Goal: Transaction & Acquisition: Purchase product/service

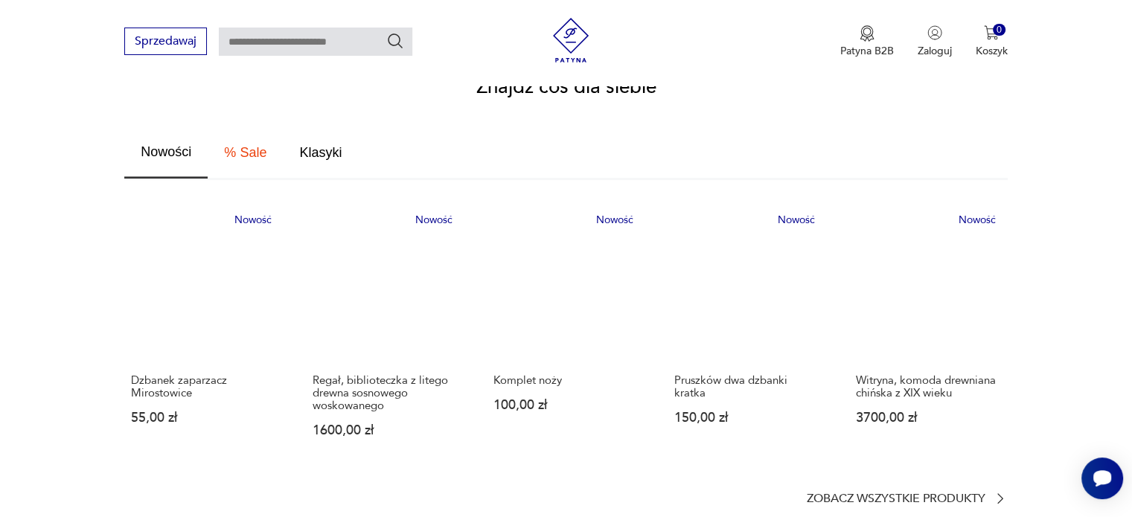
scroll to position [819, 0]
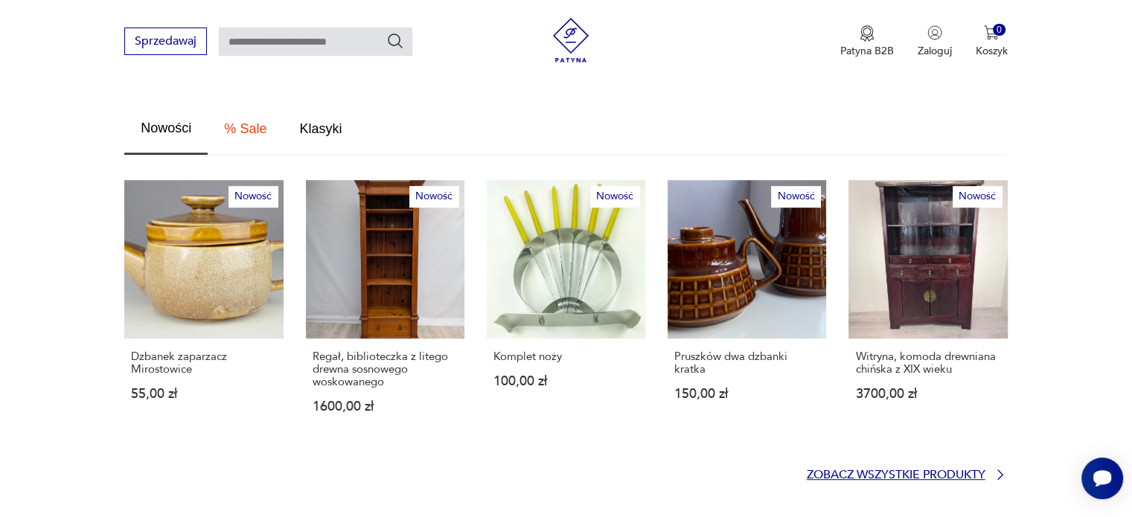
click at [833, 470] on p "Zobacz wszystkie produkty" at bounding box center [896, 475] width 179 height 10
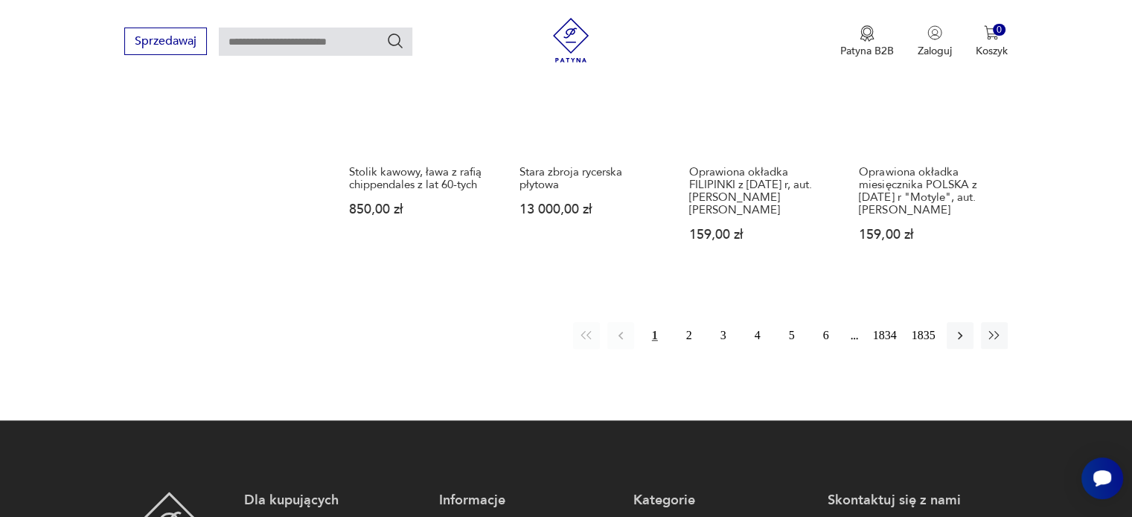
scroll to position [1406, 0]
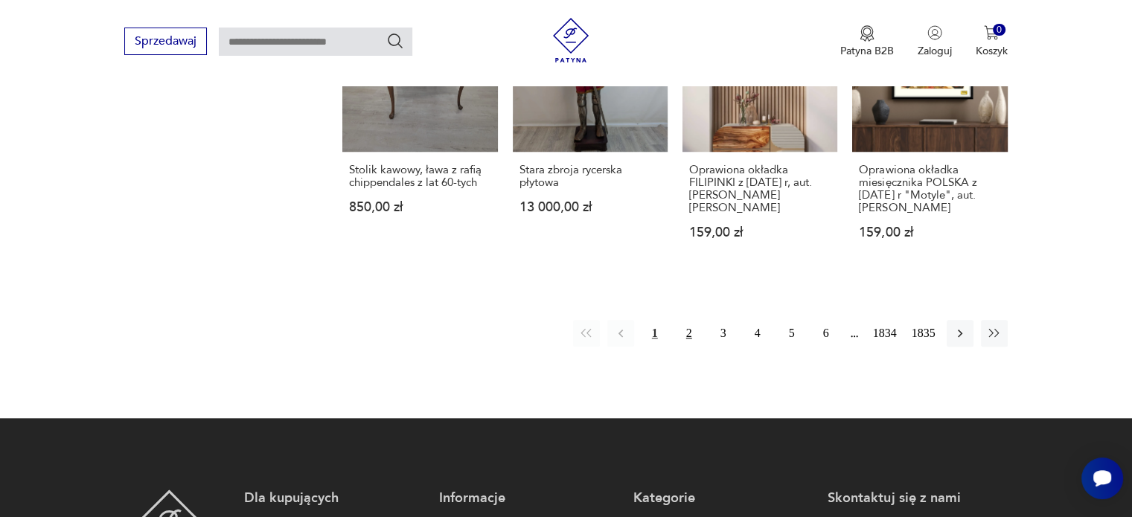
click at [695, 320] on button "2" at bounding box center [689, 333] width 27 height 27
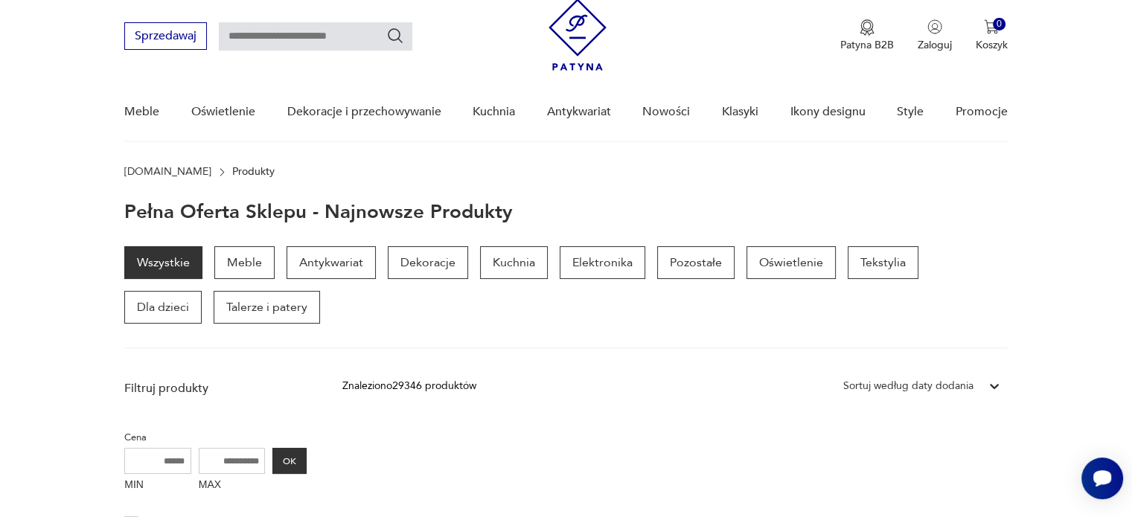
scroll to position [43, 0]
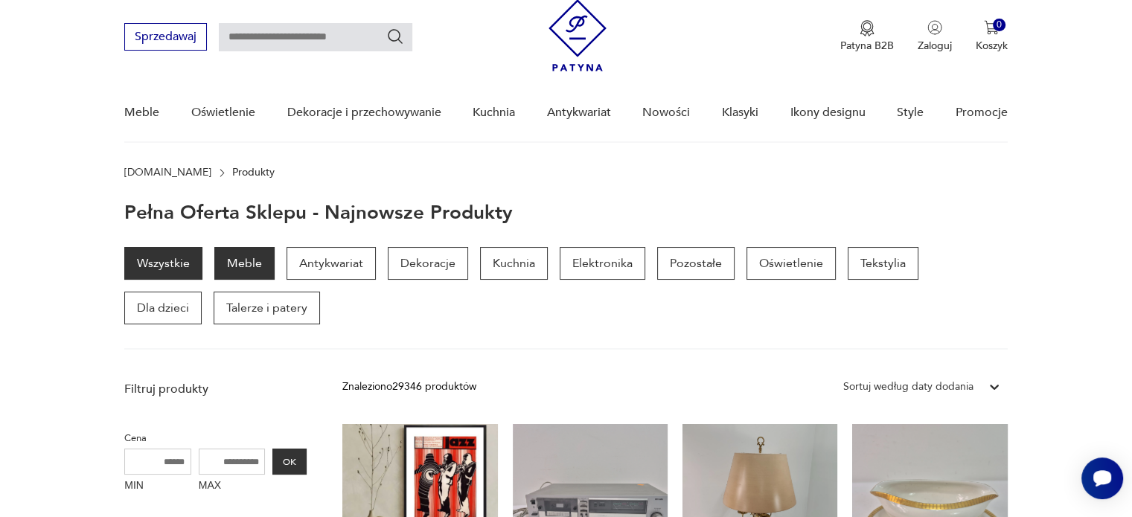
click at [252, 262] on p "Meble" at bounding box center [244, 263] width 60 height 33
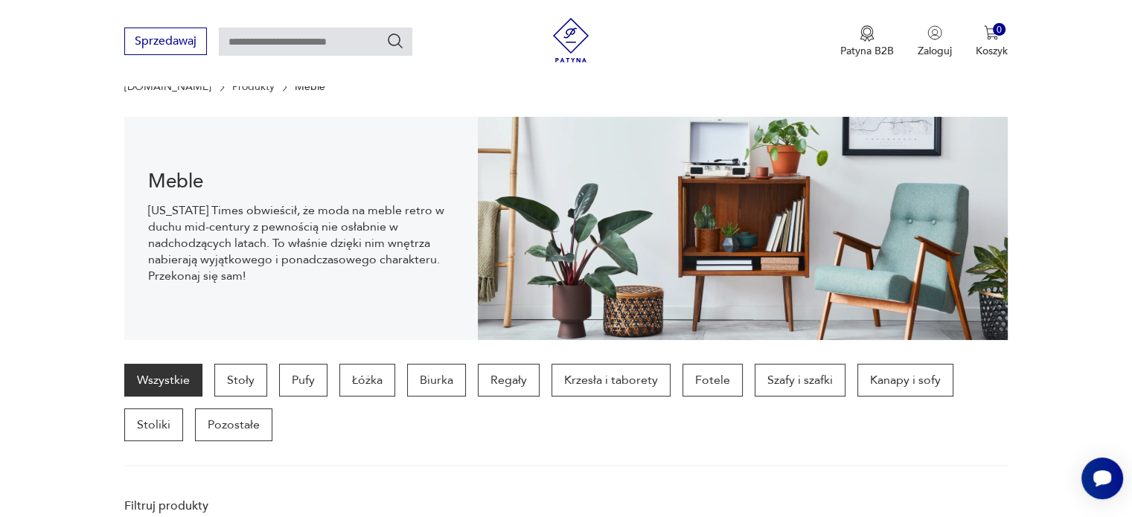
scroll to position [147, 0]
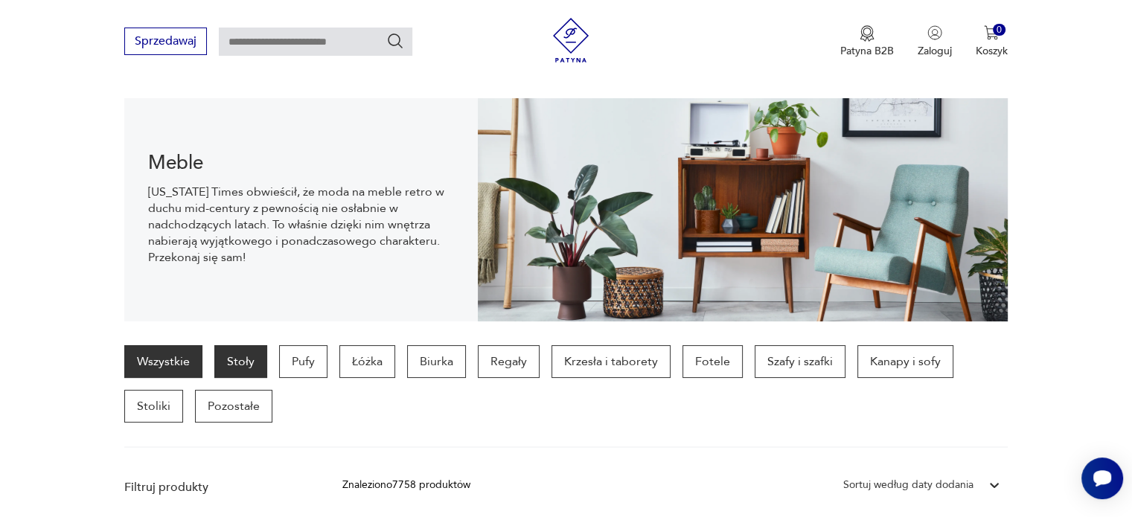
click at [242, 361] on p "Stoły" at bounding box center [240, 361] width 53 height 33
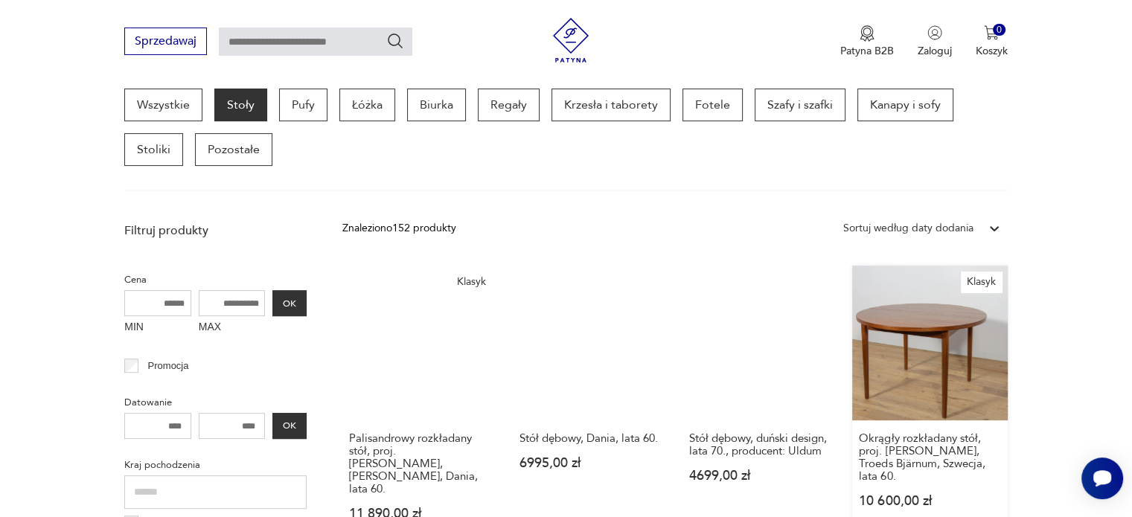
scroll to position [394, 0]
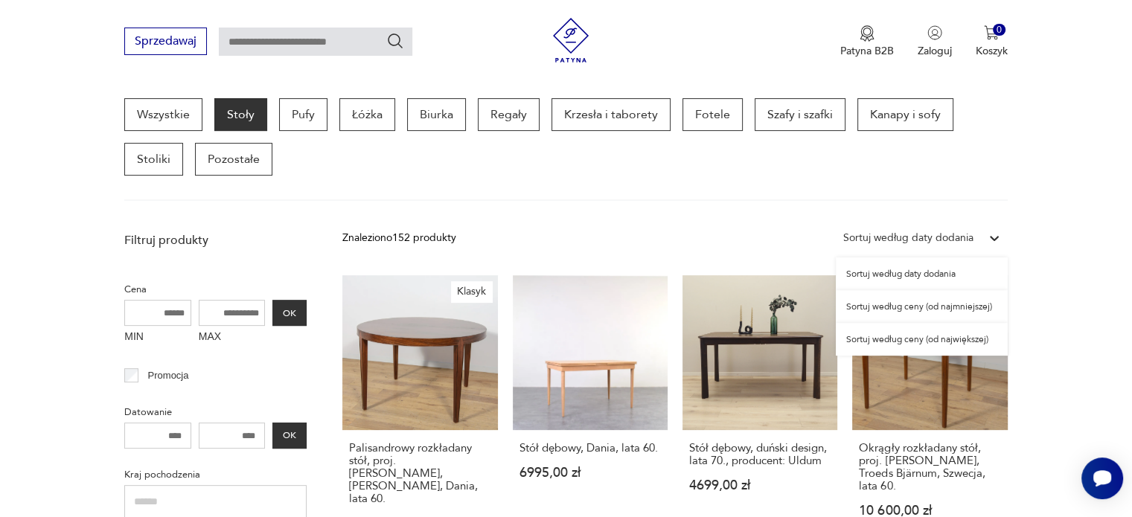
click at [944, 233] on div "Sortuj według daty dodania" at bounding box center [908, 238] width 130 height 16
click at [896, 311] on div "Sortuj według ceny (od najmniejszej)" at bounding box center [922, 306] width 172 height 33
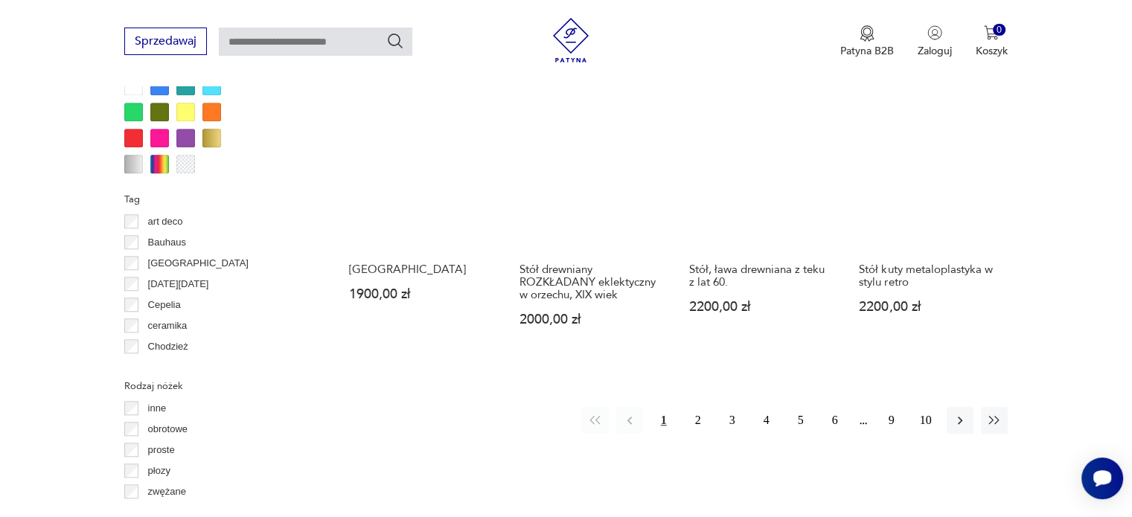
scroll to position [1436, 0]
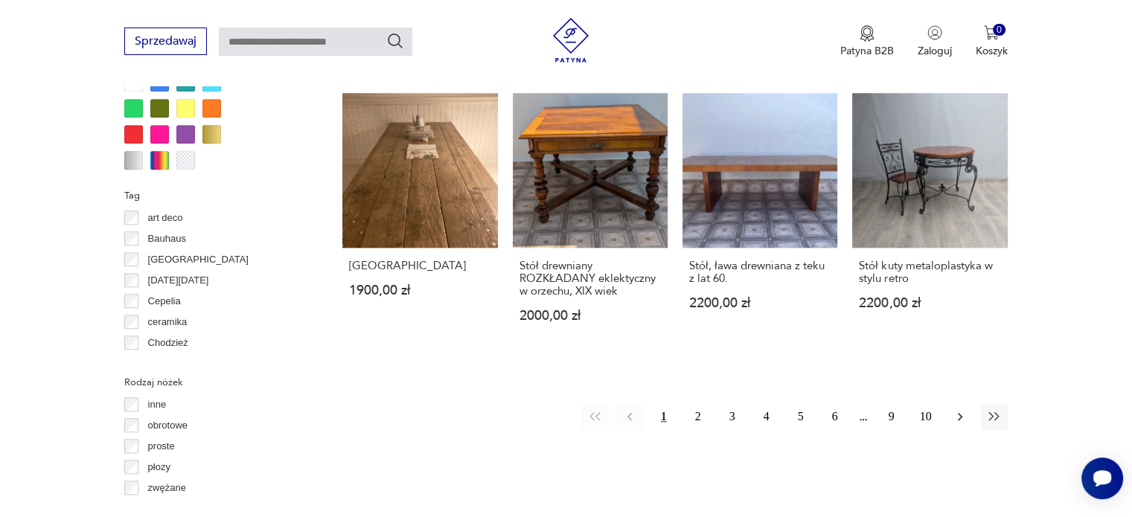
click at [964, 409] on icon "button" at bounding box center [960, 416] width 15 height 15
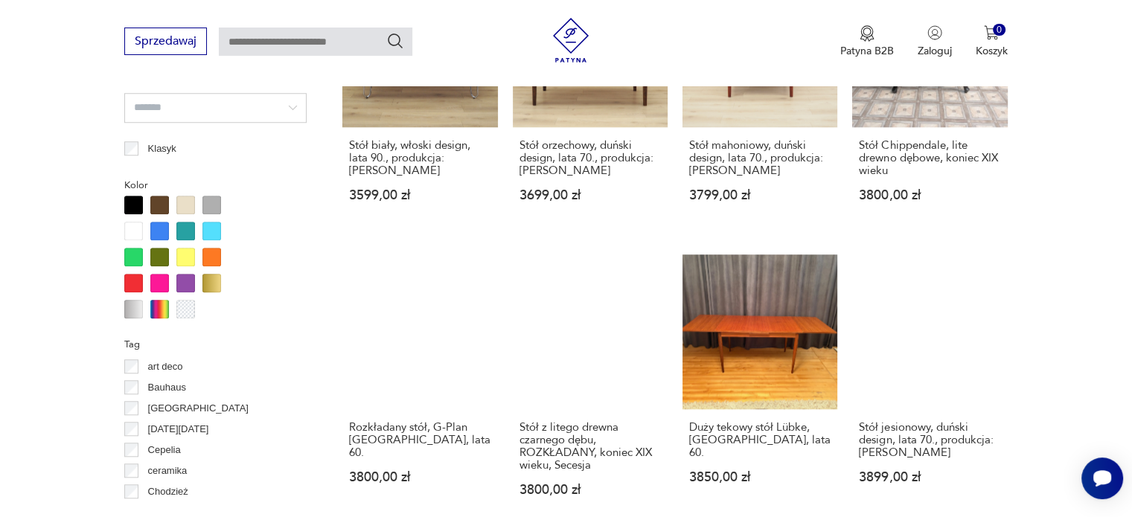
scroll to position [1436, 0]
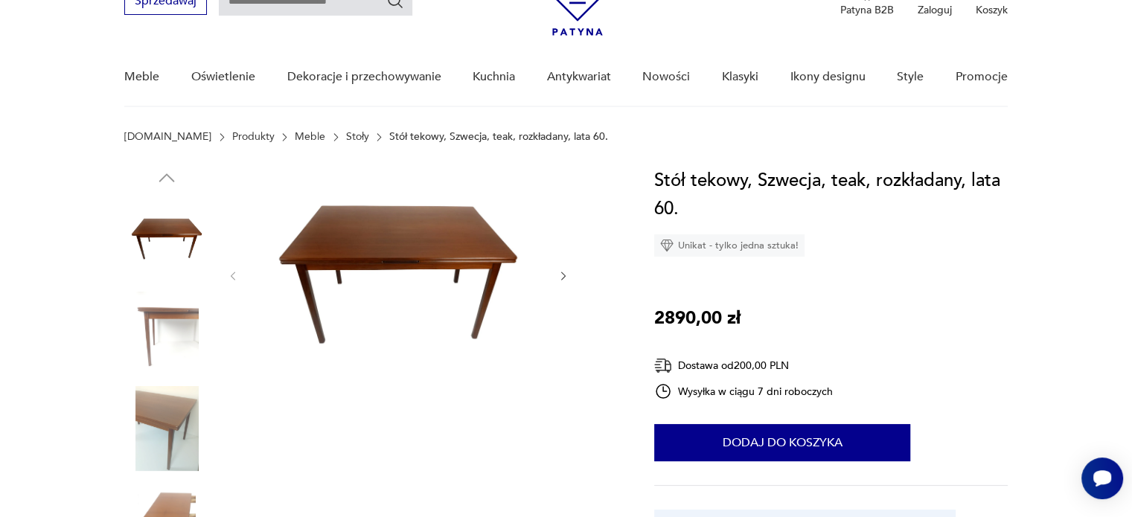
scroll to position [149, 0]
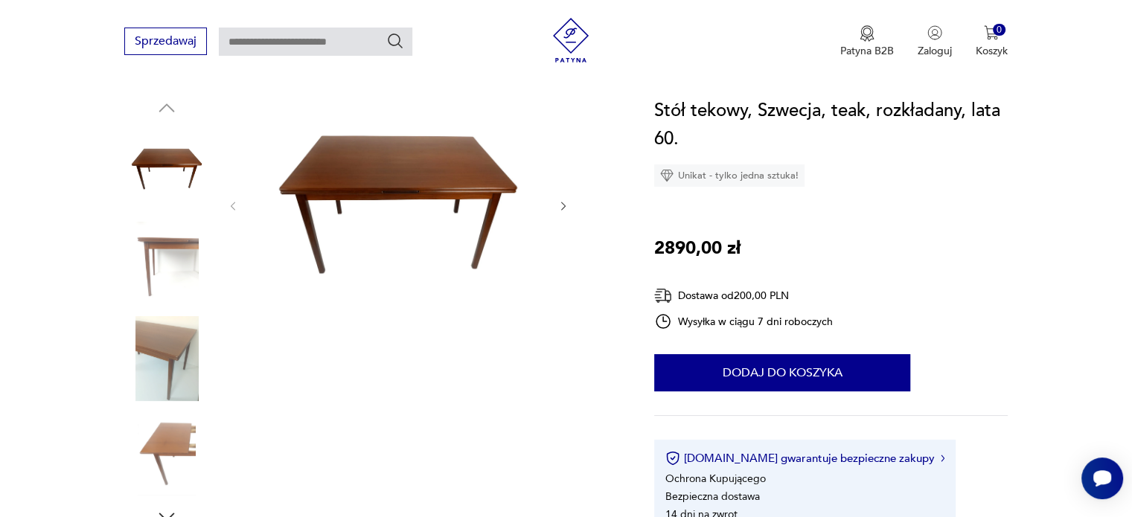
click at [564, 204] on icon "button" at bounding box center [563, 206] width 13 height 13
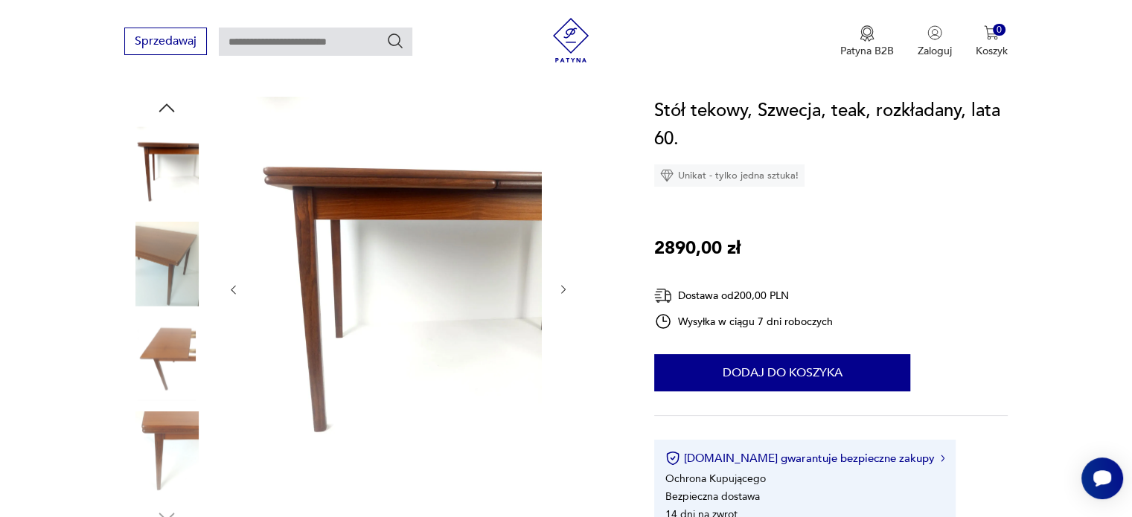
click at [564, 204] on div at bounding box center [398, 290] width 342 height 386
click at [565, 290] on icon "button" at bounding box center [563, 290] width 4 height 9
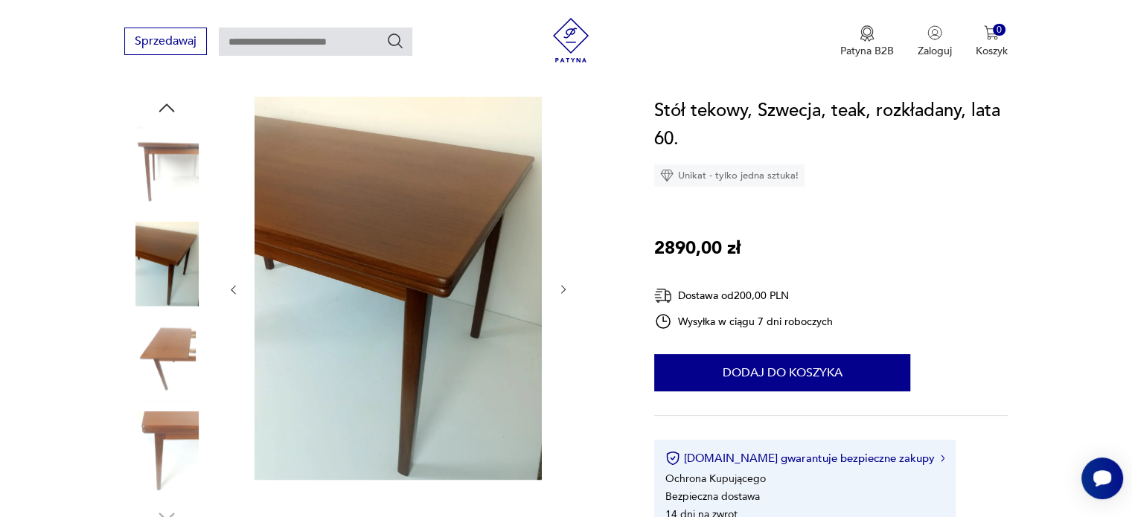
click at [565, 290] on icon "button" at bounding box center [563, 290] width 4 height 9
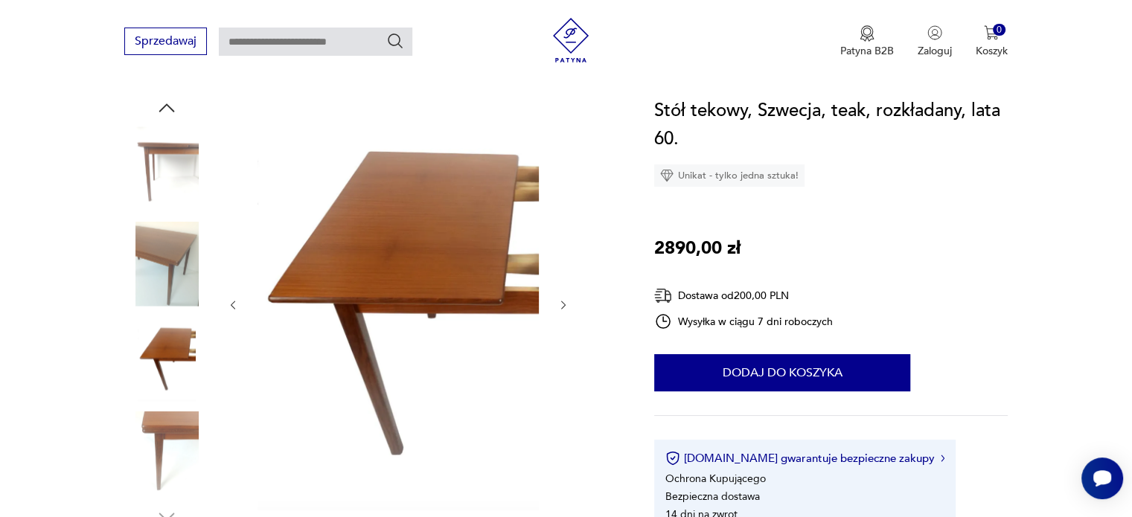
click at [565, 290] on div at bounding box center [398, 305] width 342 height 417
click at [566, 307] on icon "button" at bounding box center [563, 305] width 13 height 13
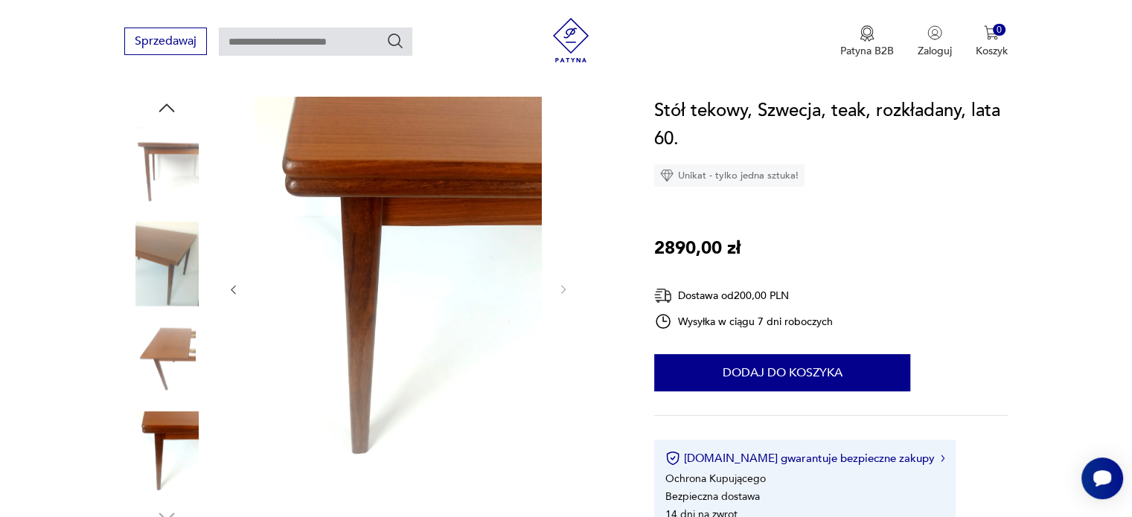
click at [566, 307] on div at bounding box center [398, 290] width 342 height 386
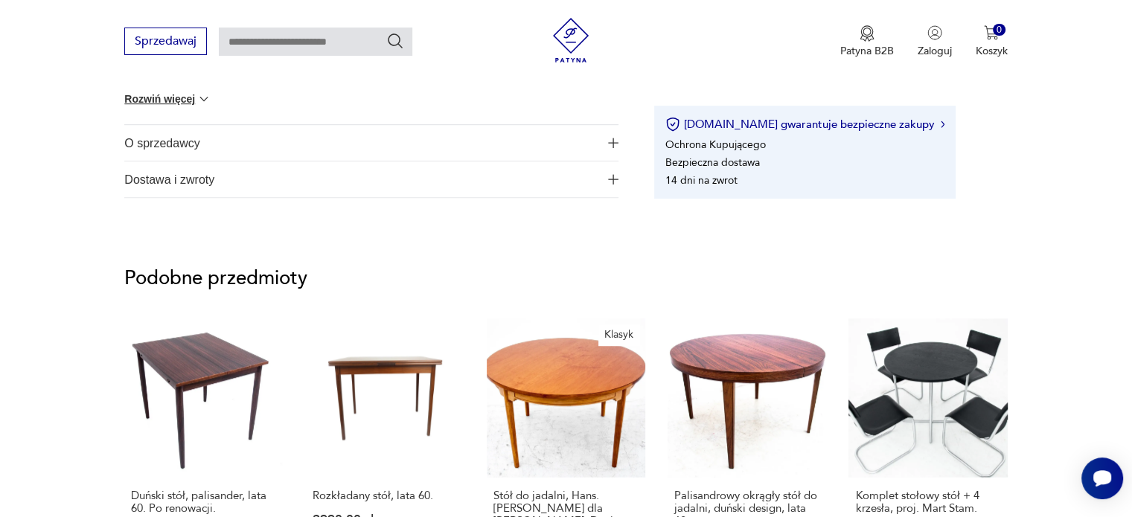
scroll to position [1116, 0]
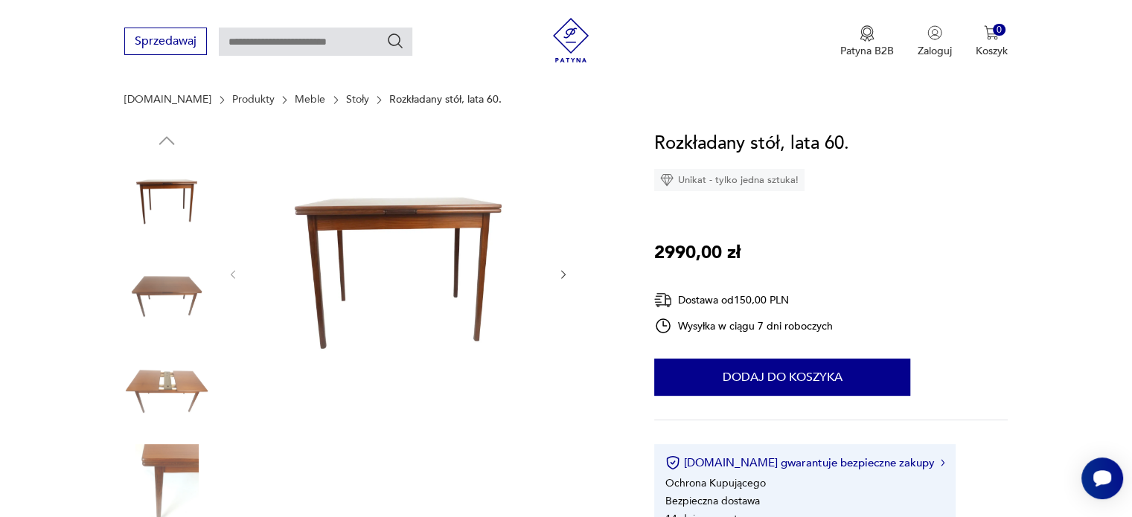
scroll to position [223, 0]
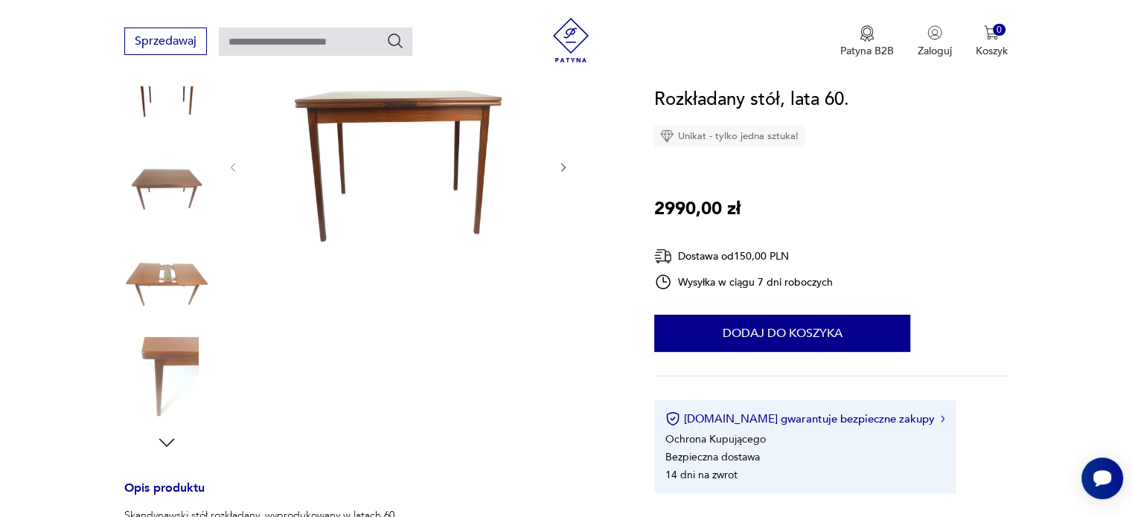
click at [566, 165] on icon "button" at bounding box center [563, 167] width 13 height 13
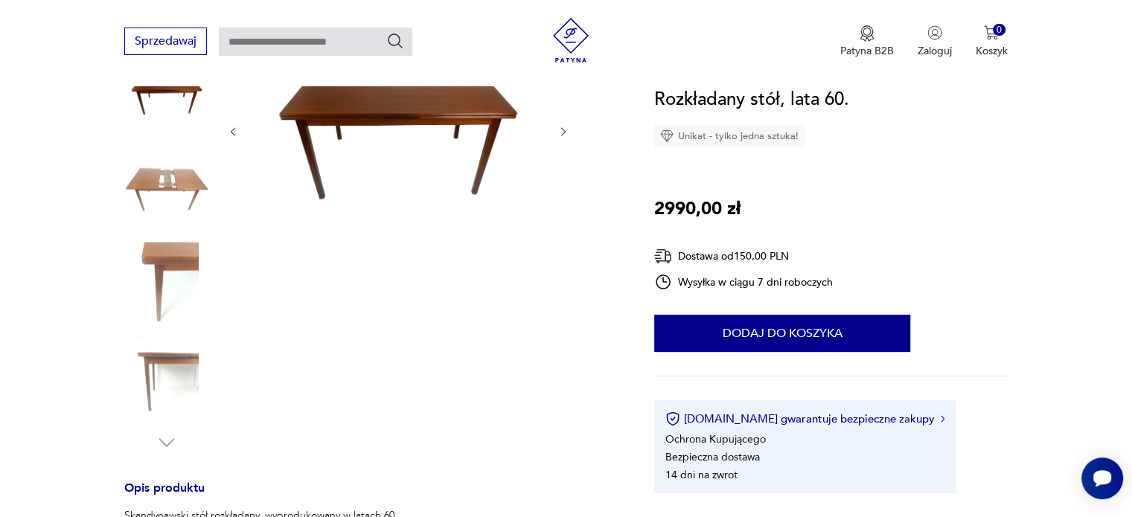
click at [566, 165] on div at bounding box center [398, 131] width 342 height 219
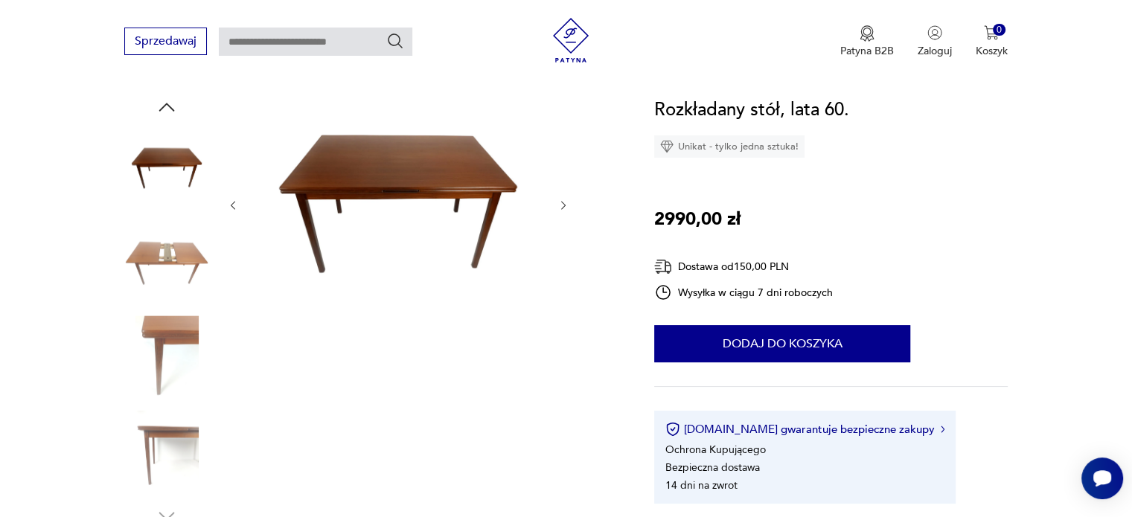
scroll to position [149, 0]
click at [458, 178] on img at bounding box center [398, 205] width 287 height 216
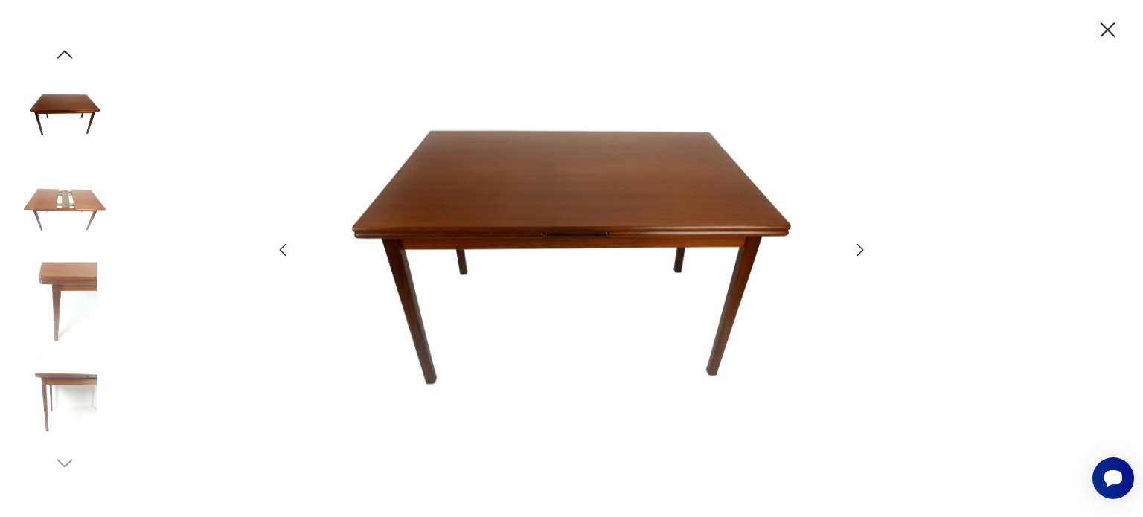
click at [863, 249] on icon "button" at bounding box center [860, 250] width 18 height 18
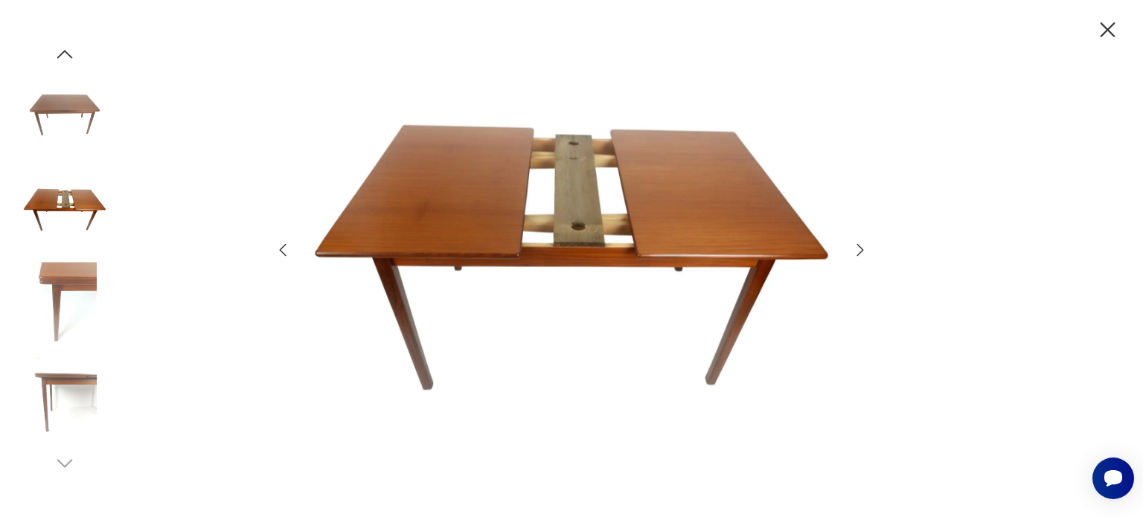
click at [860, 249] on icon "button" at bounding box center [860, 250] width 18 height 18
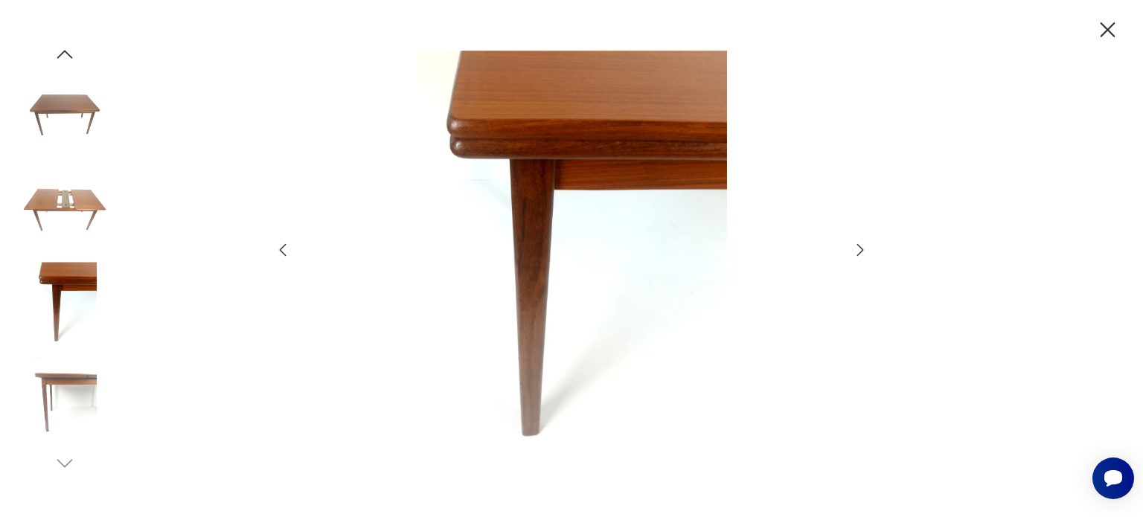
click at [860, 249] on icon "button" at bounding box center [860, 250] width 18 height 18
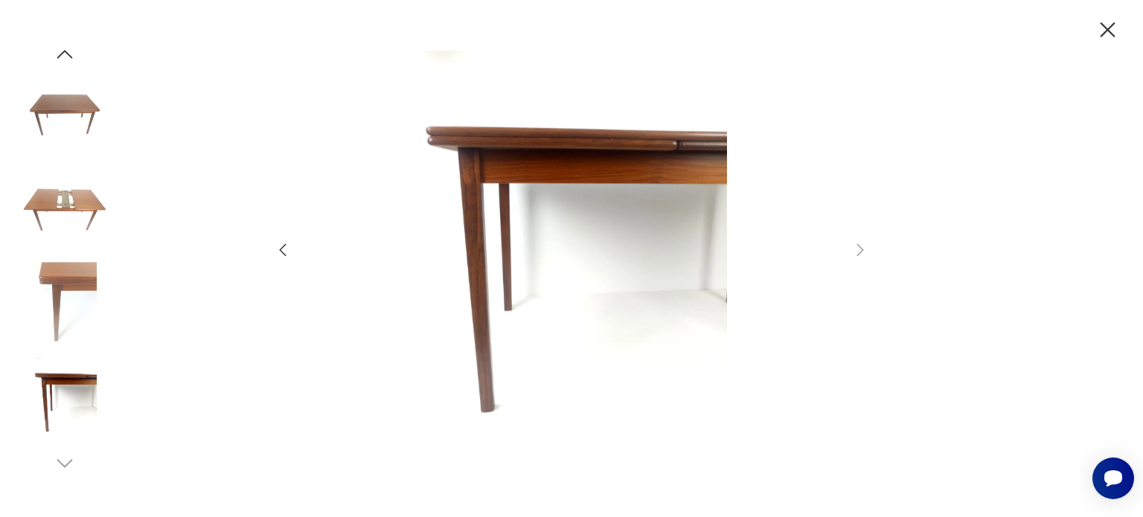
click at [69, 109] on img at bounding box center [64, 115] width 85 height 85
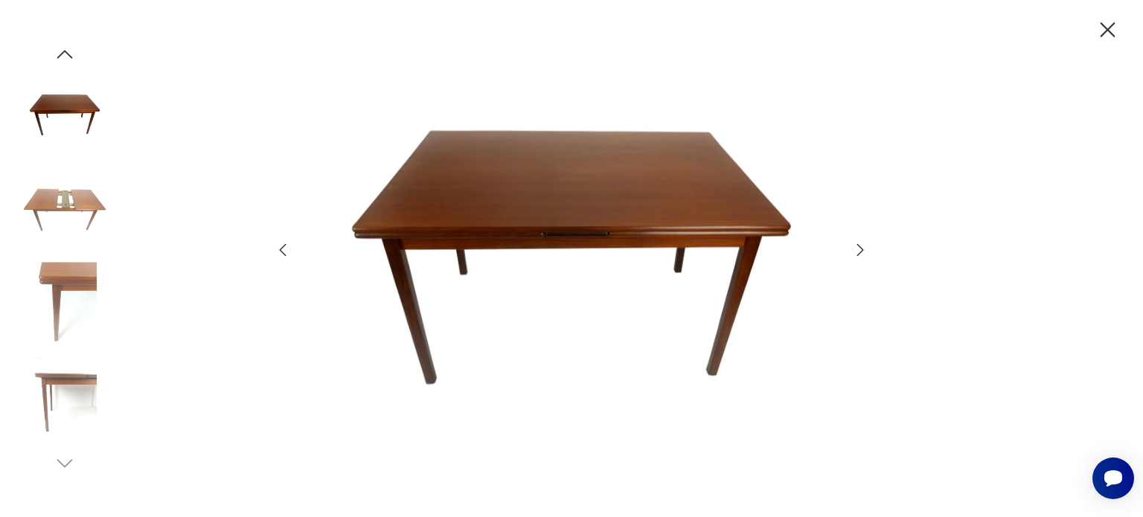
click at [1097, 33] on icon "button" at bounding box center [1108, 30] width 26 height 26
